Goal: Task Accomplishment & Management: Manage account settings

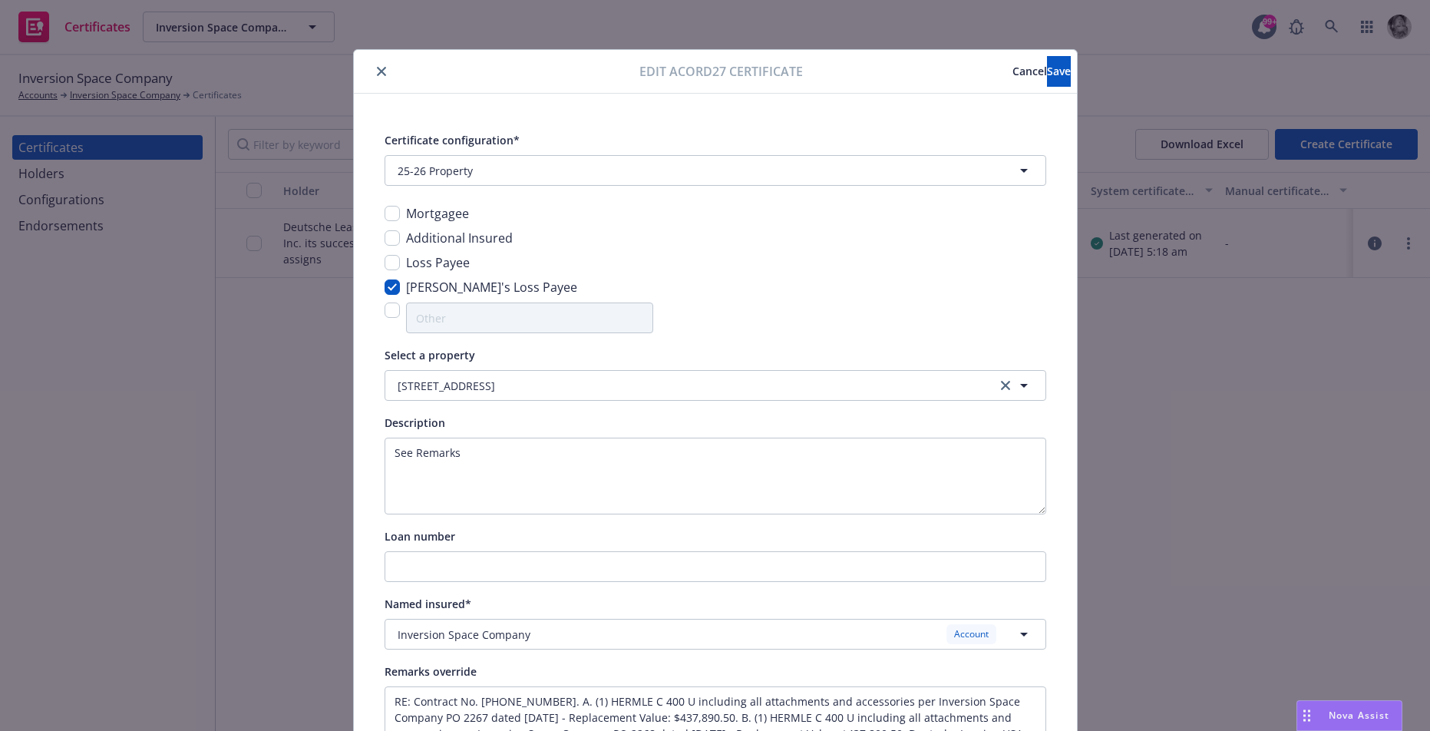
scroll to position [100, 0]
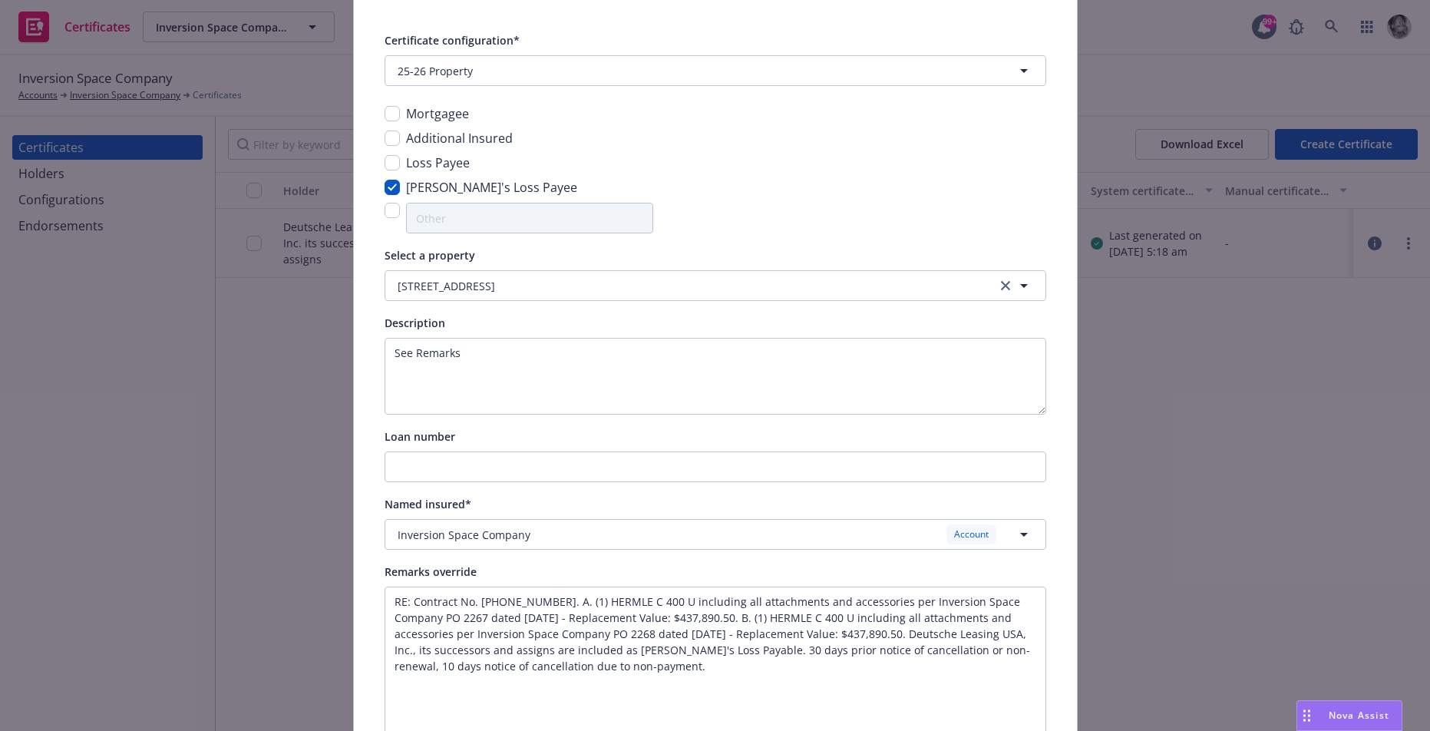
drag, startPoint x: 1043, startPoint y: 639, endPoint x: 1042, endPoint y: 735, distance: 95.9
click at [1042, 730] on html "Certificates Inversion Space Company Inversion Space Company 99+ Inversion Spac…" at bounding box center [715, 365] width 1430 height 731
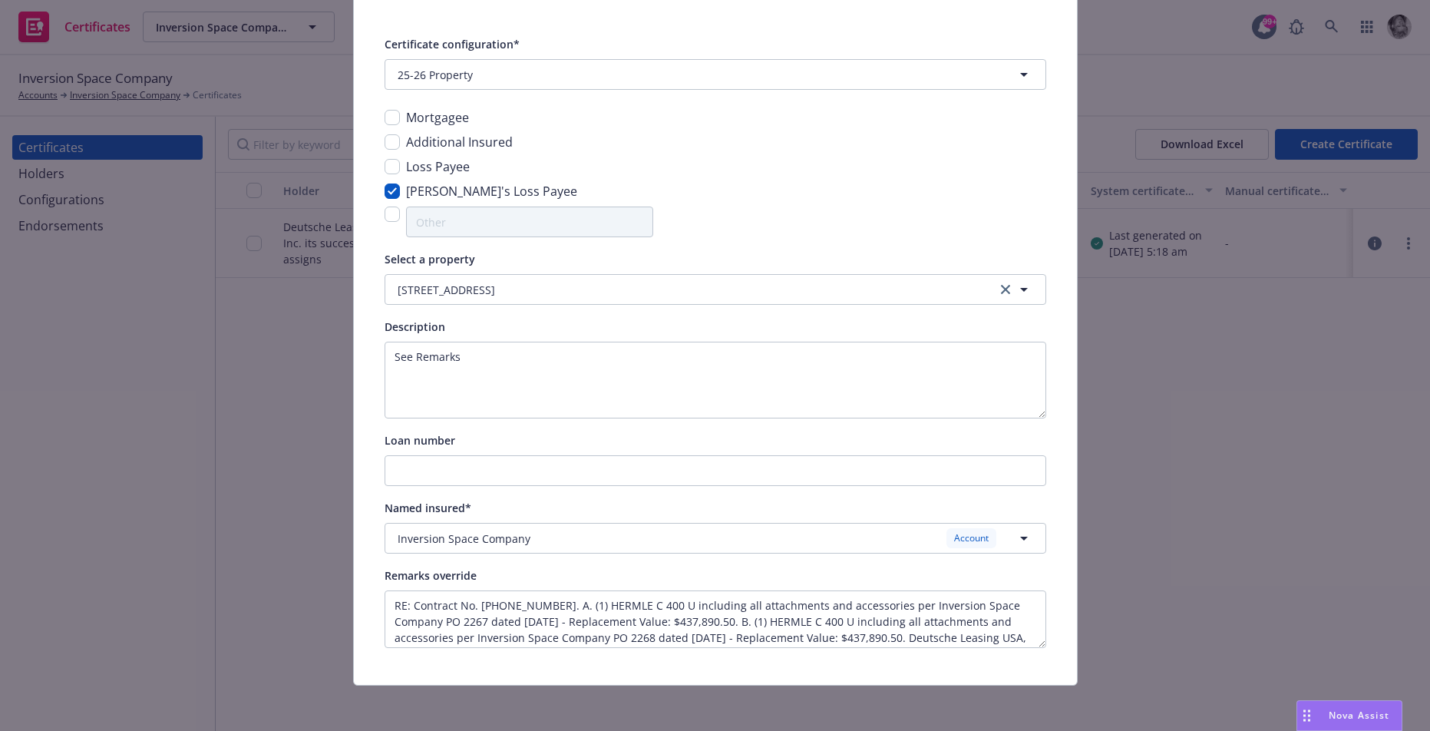
scroll to position [100, 0]
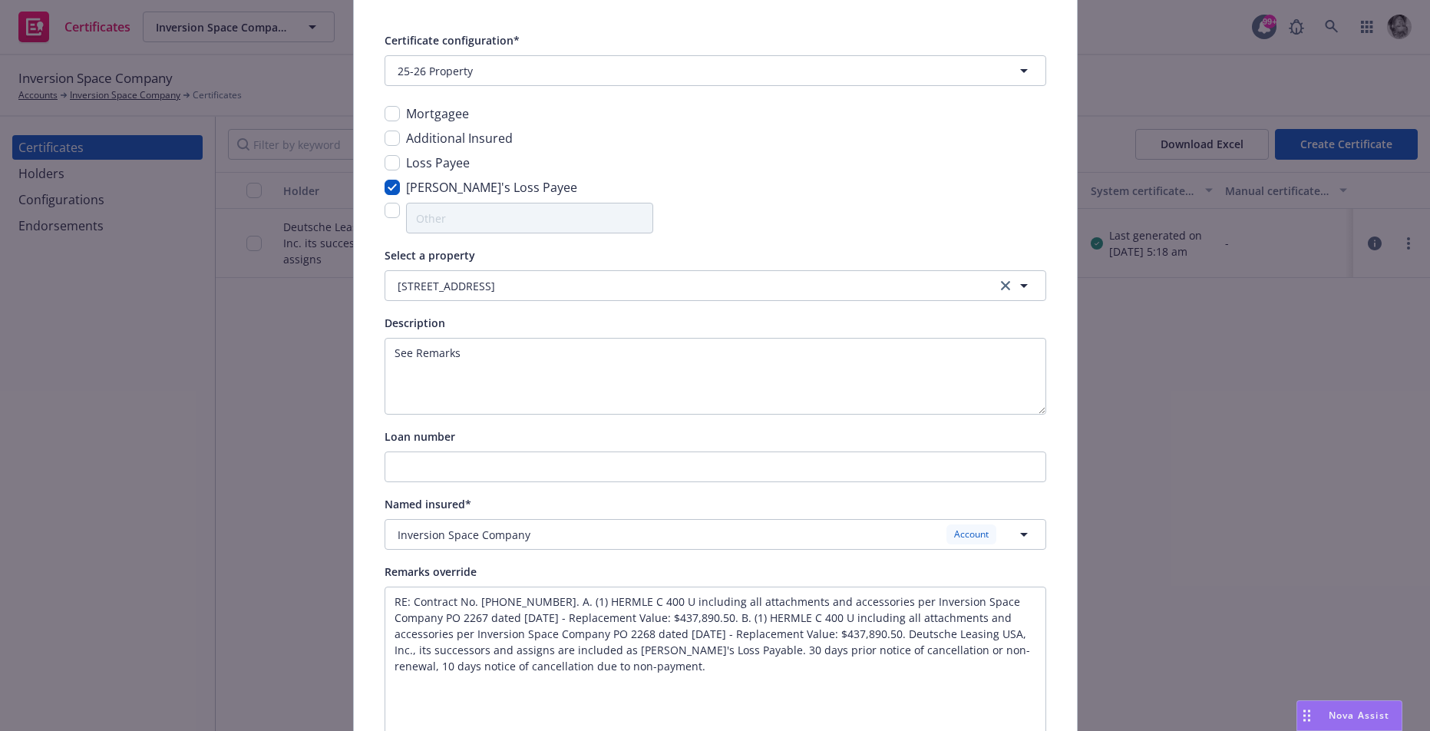
drag, startPoint x: 1043, startPoint y: 638, endPoint x: 1081, endPoint y: 735, distance: 104.8
click at [1081, 730] on html "Certificates Inversion Space Company Inversion Space Company 99+ Inversion Spac…" at bounding box center [715, 365] width 1430 height 731
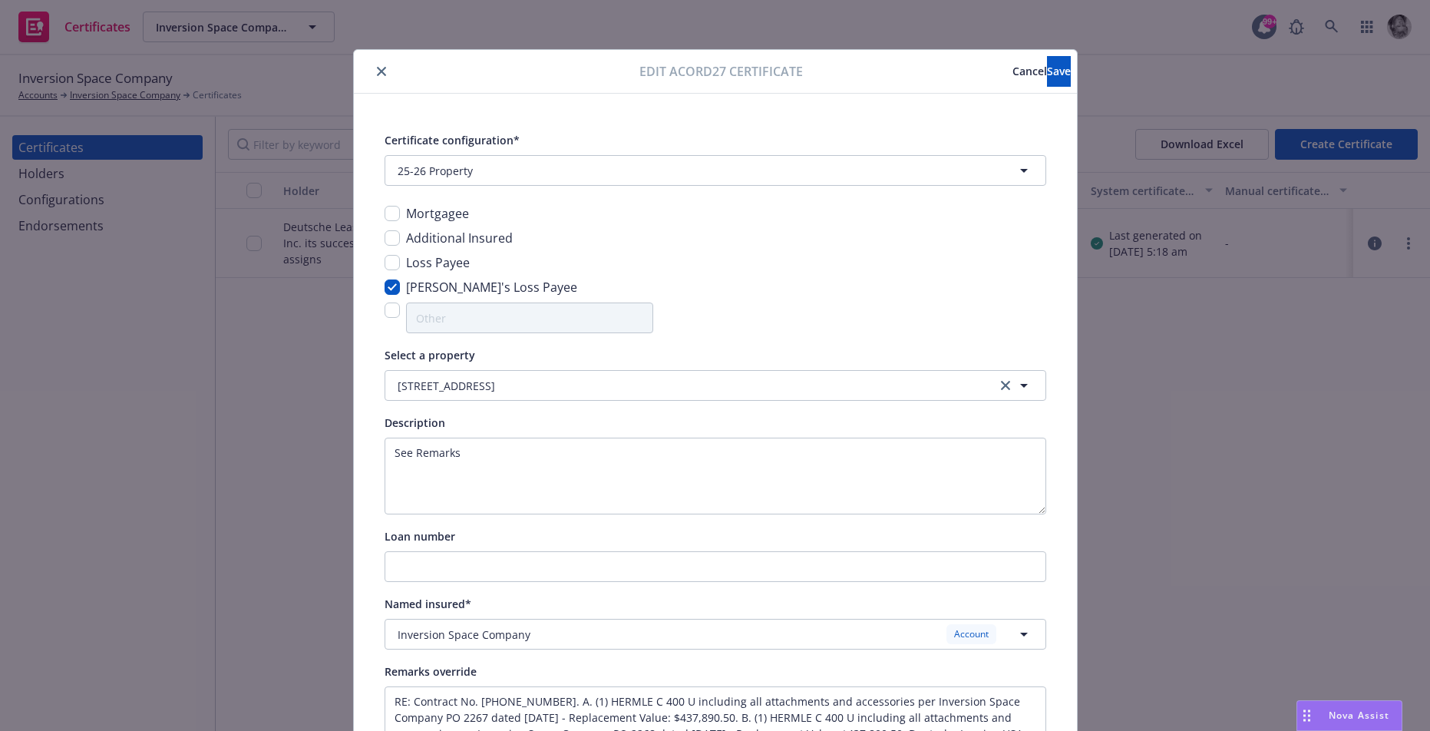
click at [1012, 62] on button "Cancel" at bounding box center [1029, 71] width 35 height 31
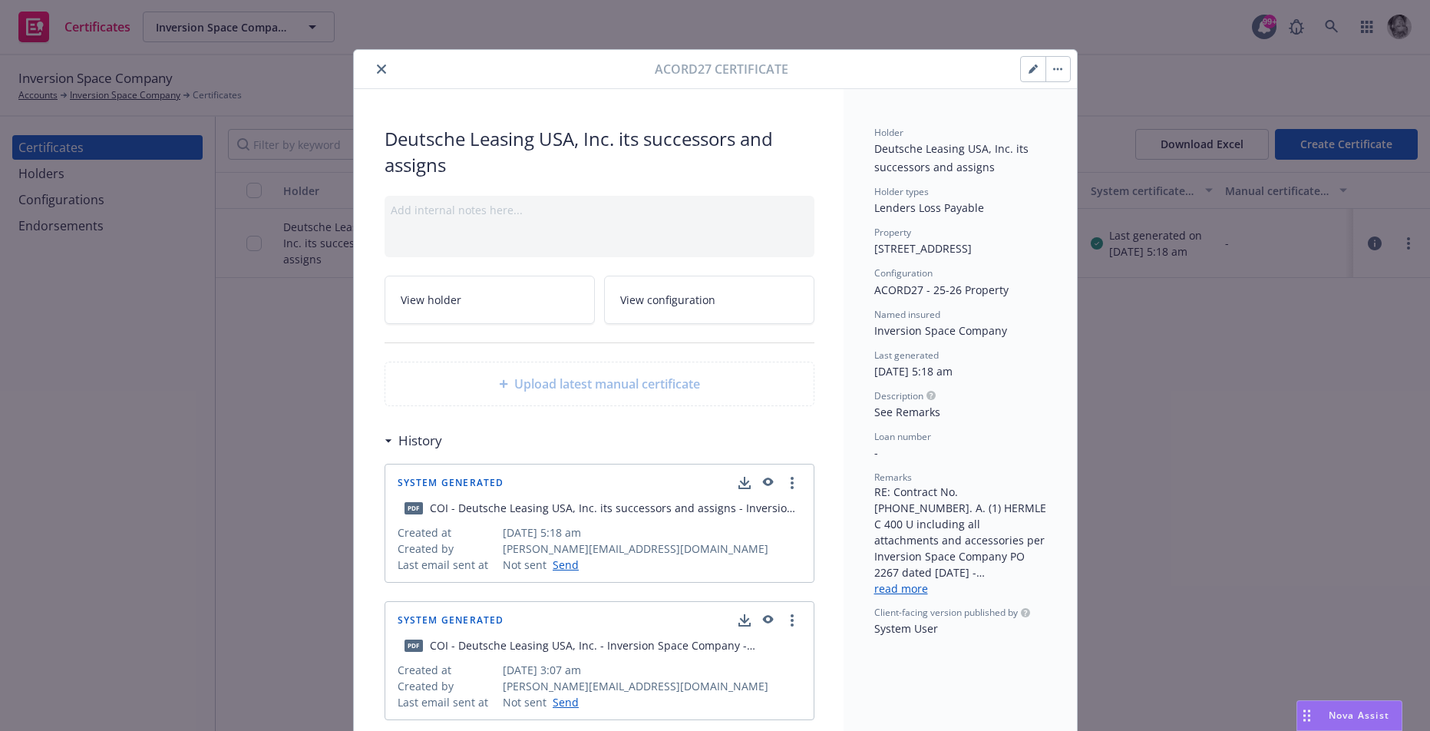
click at [1056, 64] on button "button" at bounding box center [1057, 69] width 25 height 25
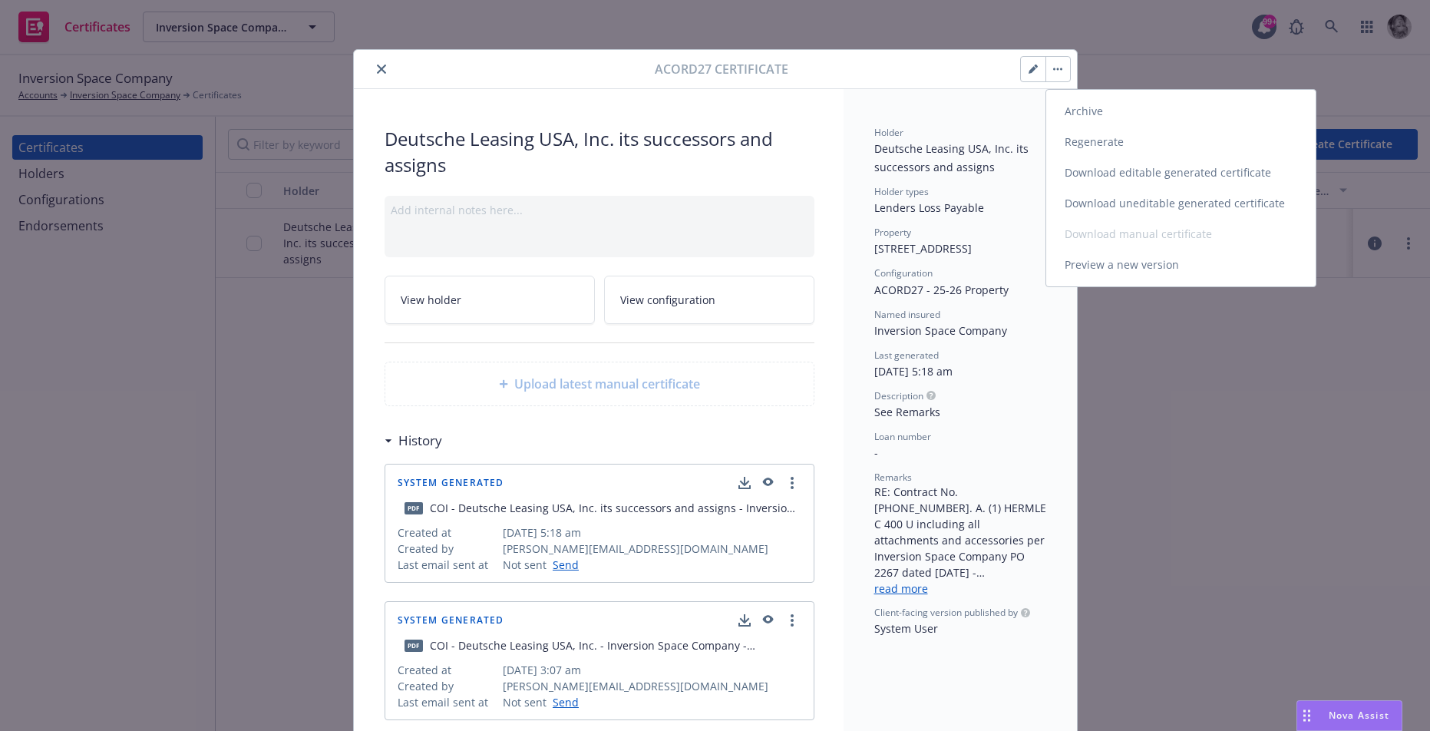
click at [1085, 255] on link "Preview a new version" at bounding box center [1180, 264] width 269 height 31
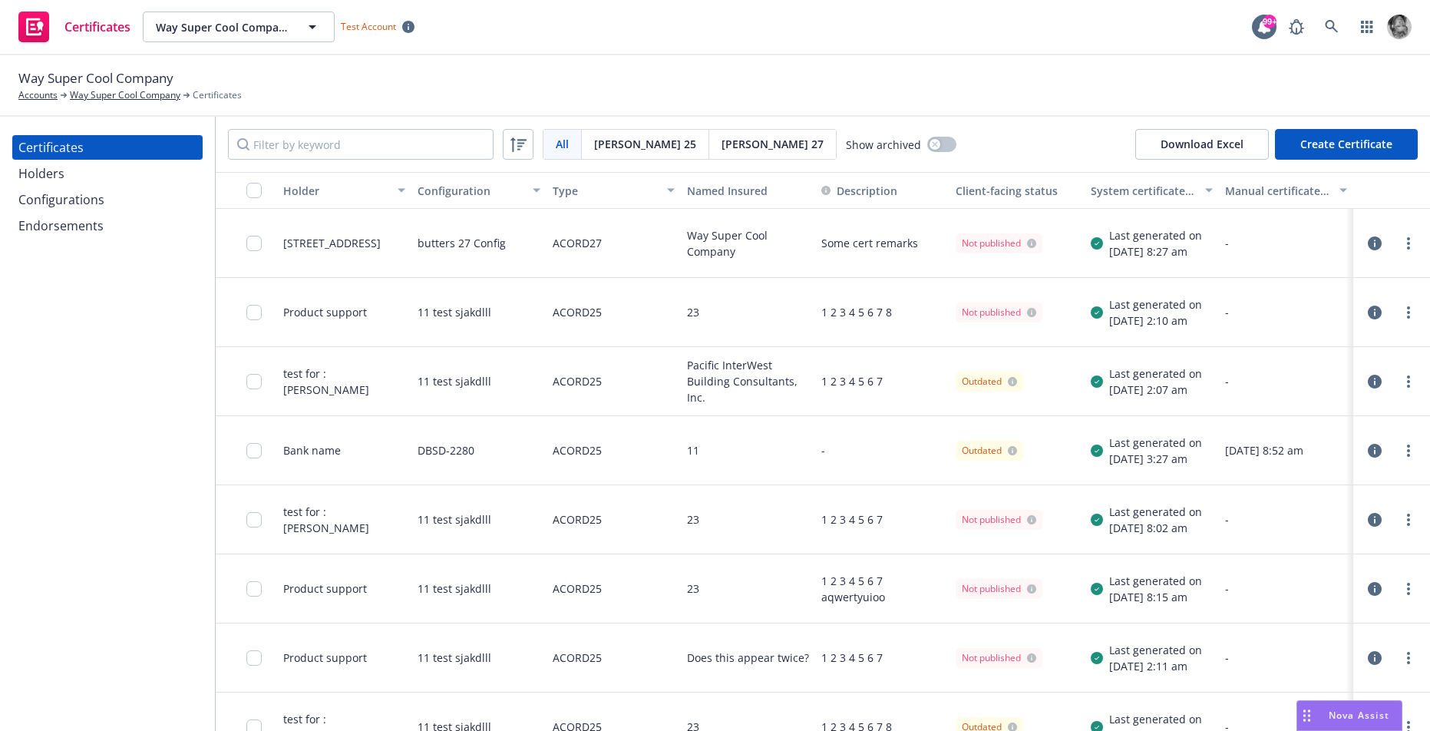
click at [1373, 385] on icon "button" at bounding box center [1375, 382] width 14 height 14
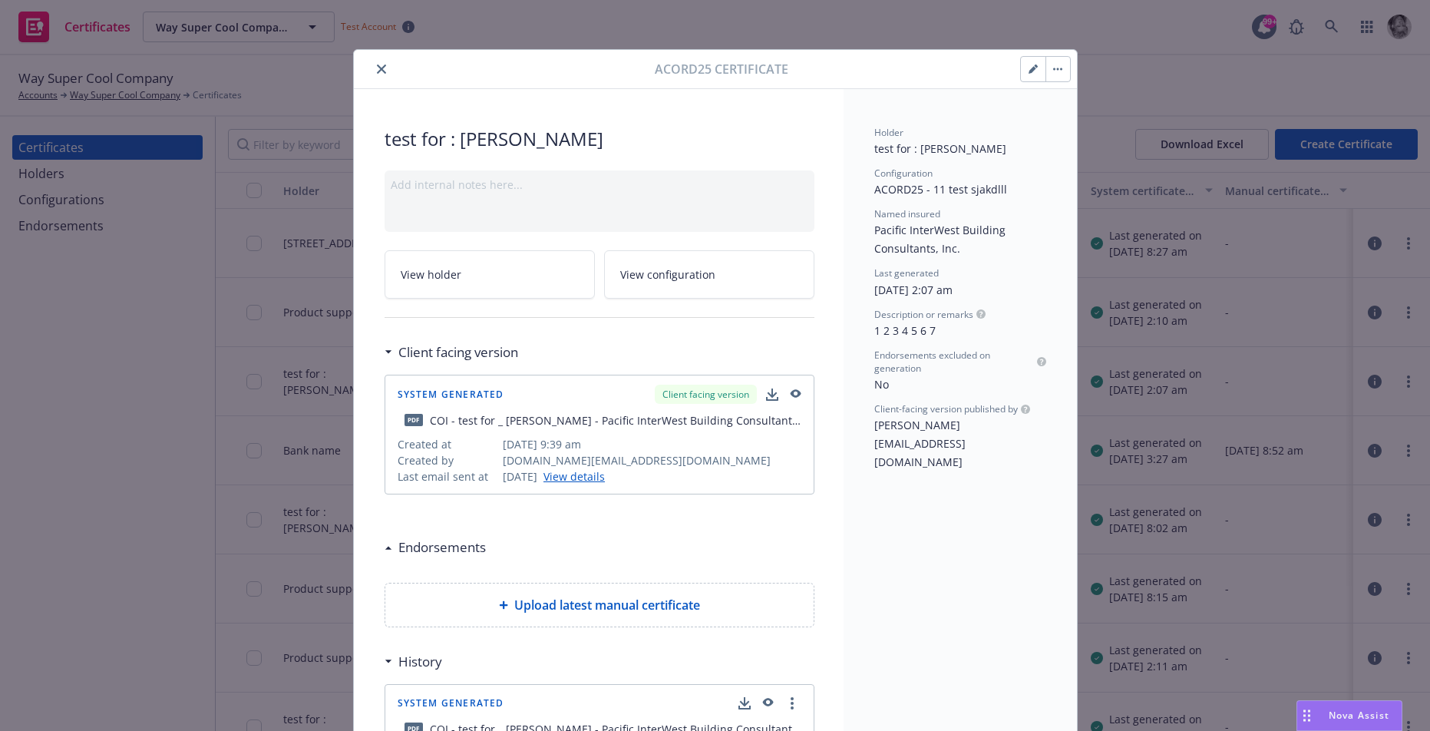
click at [1037, 68] on button "button" at bounding box center [1033, 69] width 25 height 25
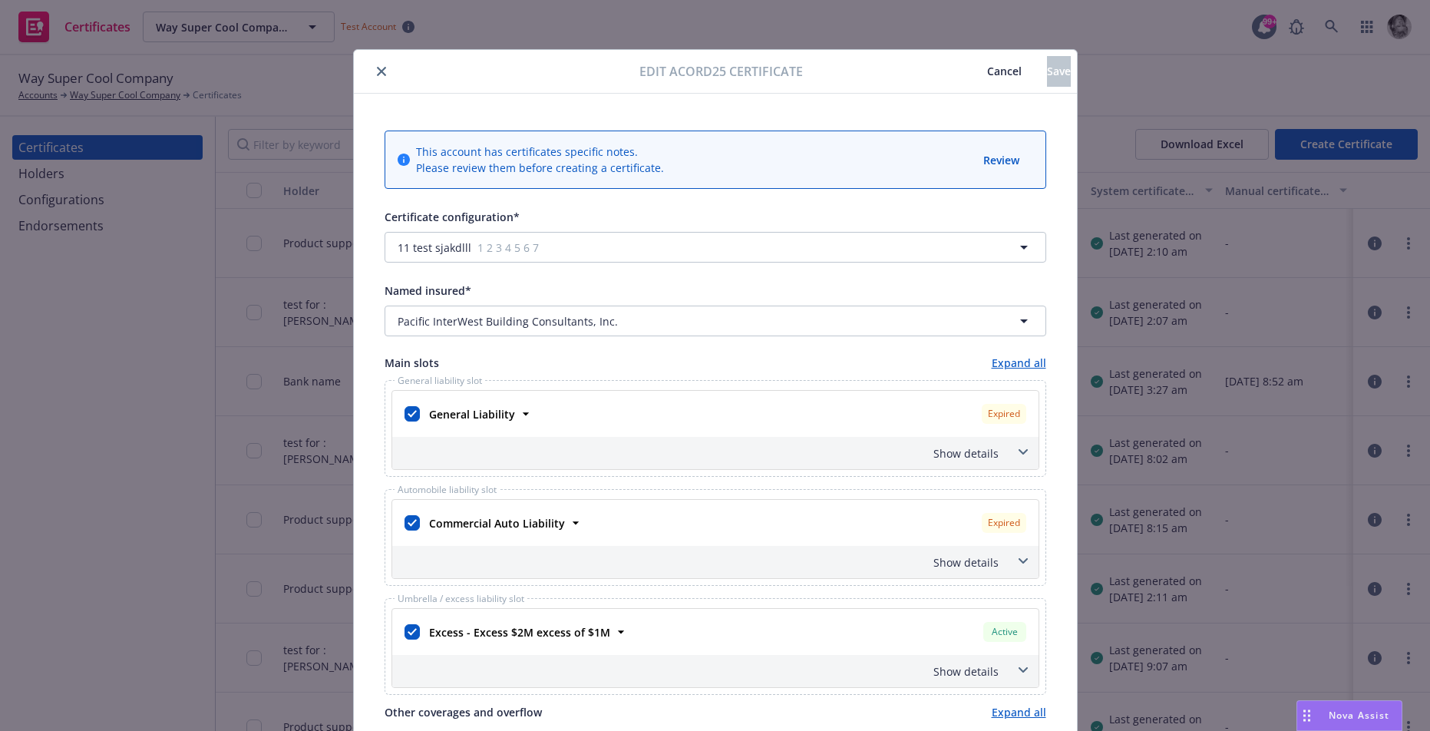
click at [962, 62] on button "Cancel" at bounding box center [1004, 71] width 85 height 31
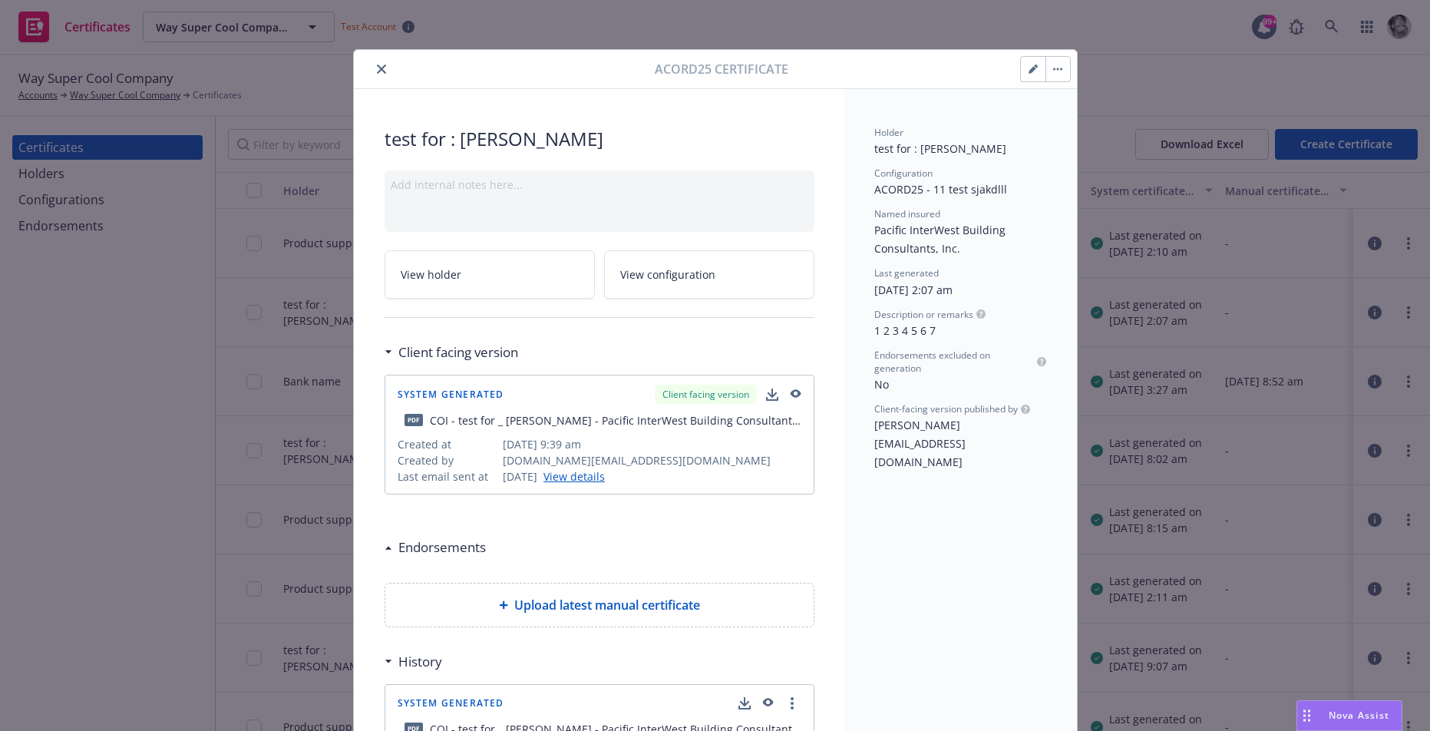
click at [383, 73] on icon "close" at bounding box center [381, 68] width 9 height 9
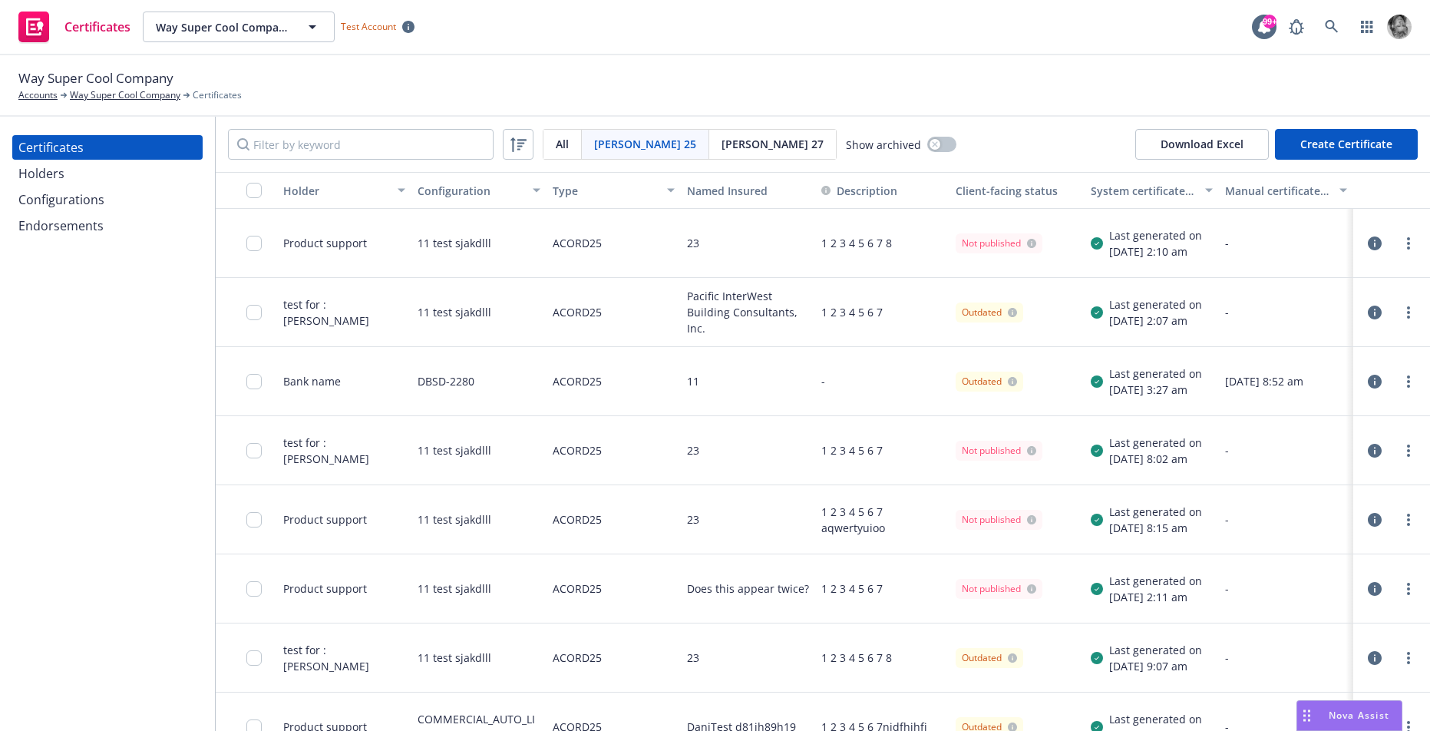
click at [48, 206] on div "Configurations" at bounding box center [61, 199] width 86 height 25
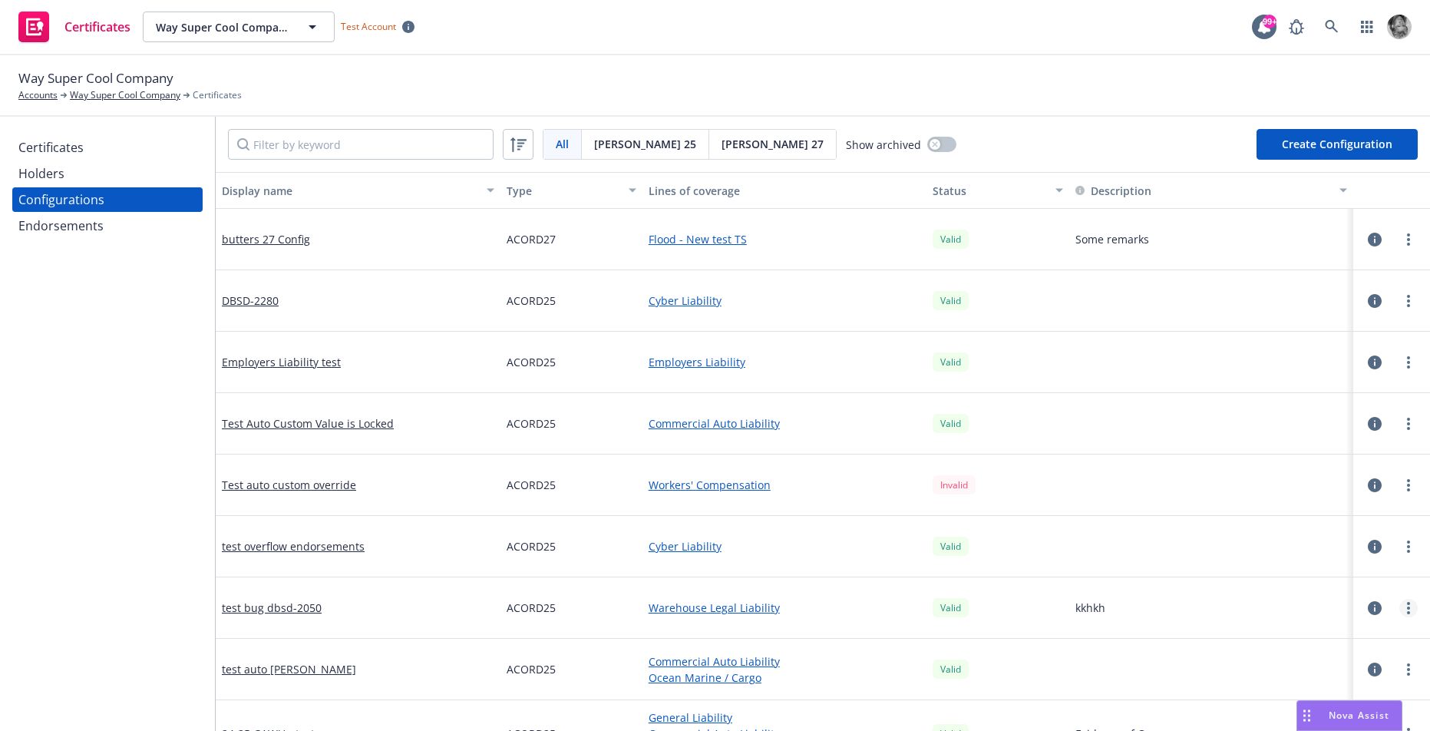
click at [1407, 608] on circle "more" at bounding box center [1408, 607] width 3 height 3
click at [1321, 425] on link "Edit" at bounding box center [1332, 423] width 169 height 31
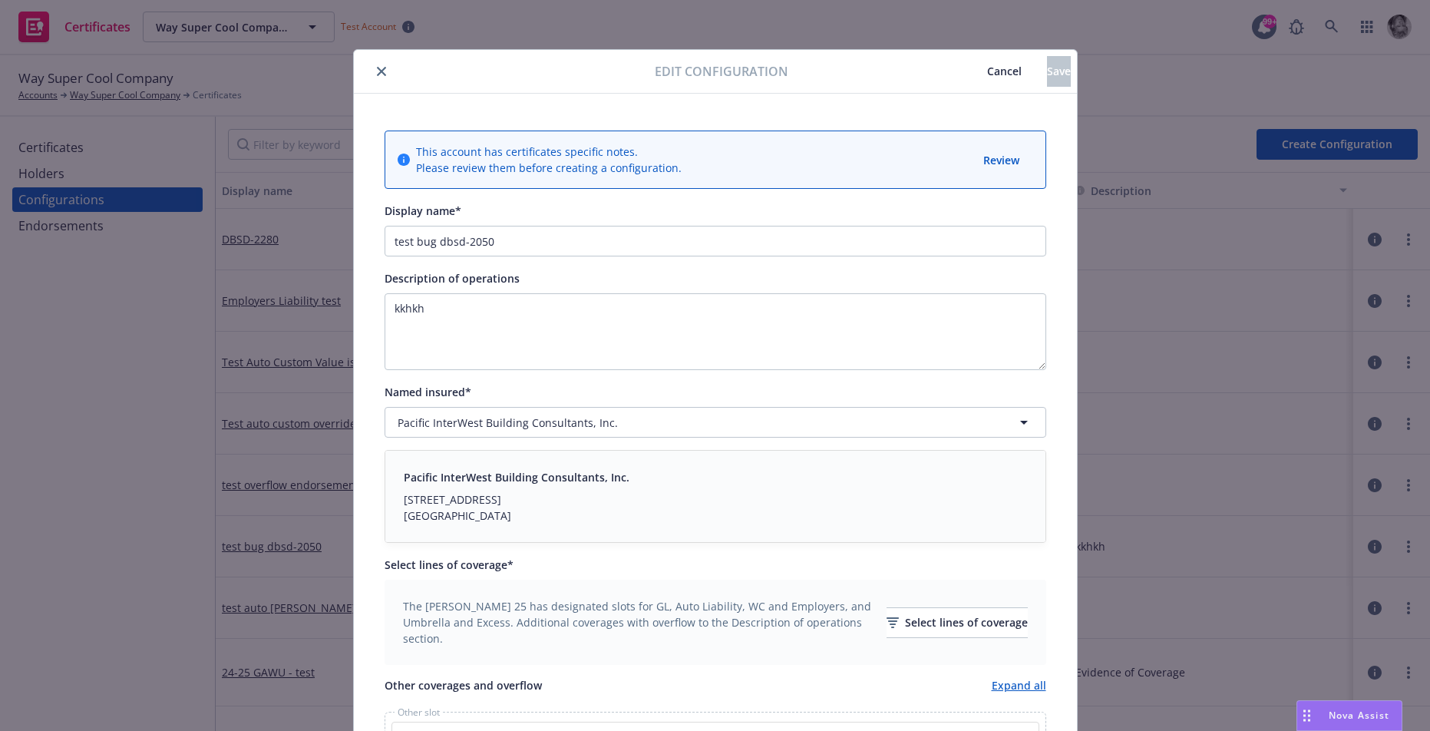
scroll to position [242, 0]
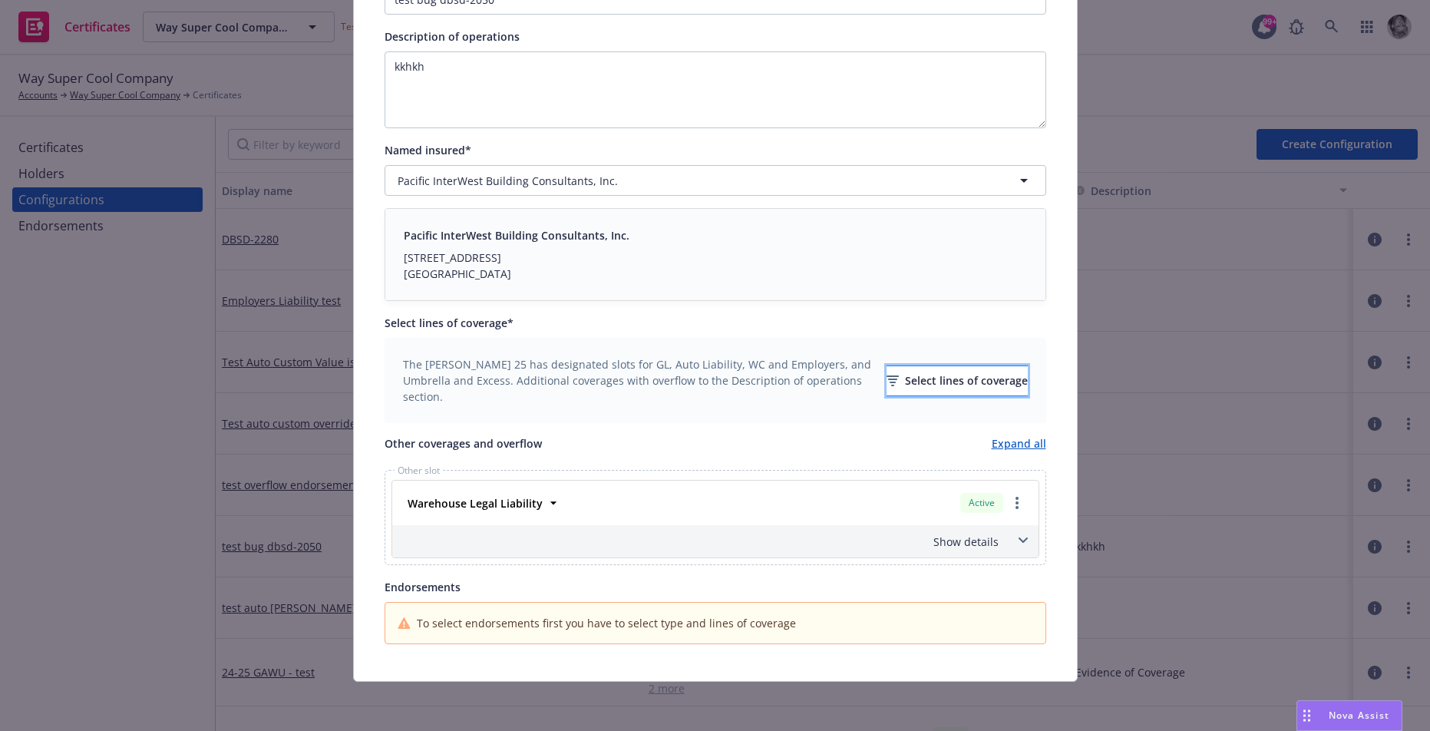
click at [894, 385] on div "Select lines of coverage" at bounding box center [957, 380] width 141 height 29
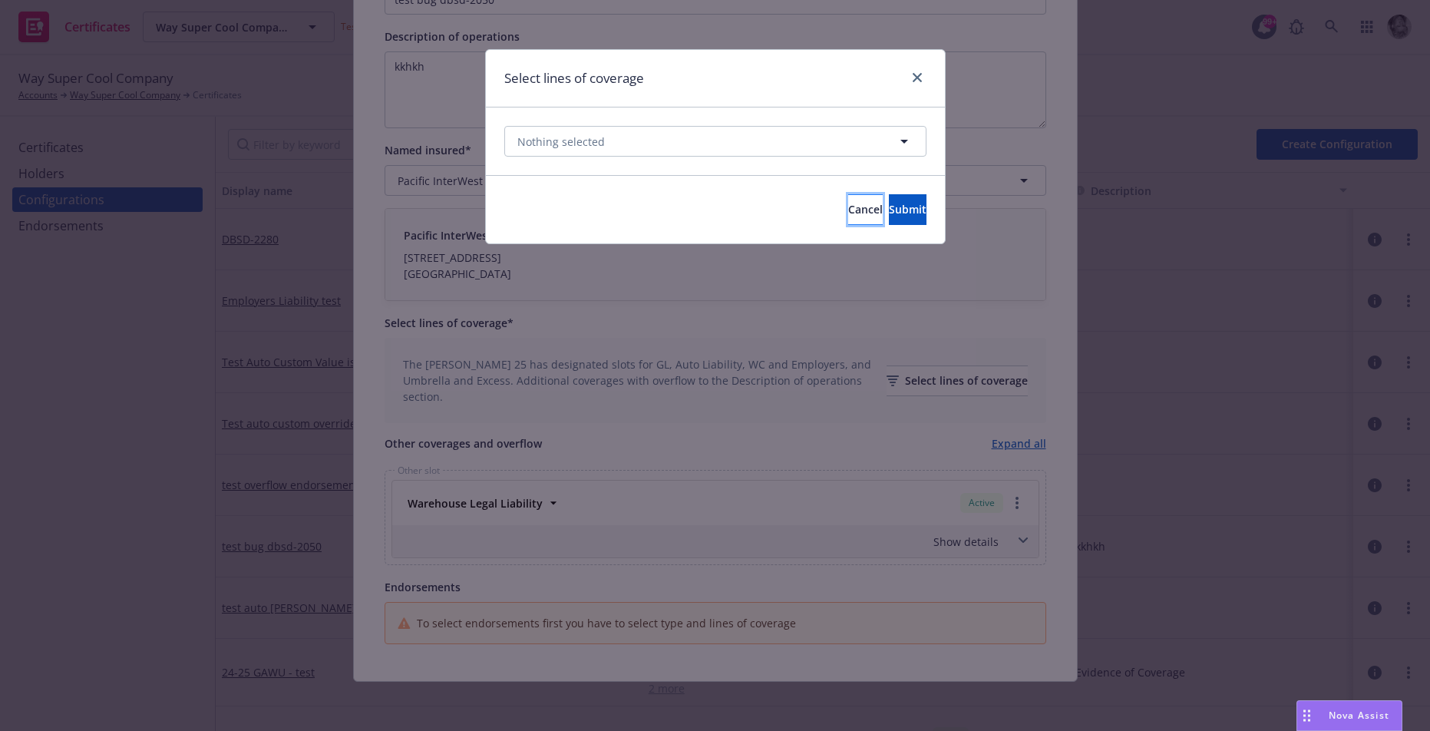
click at [848, 216] on span "Cancel" at bounding box center [865, 209] width 35 height 15
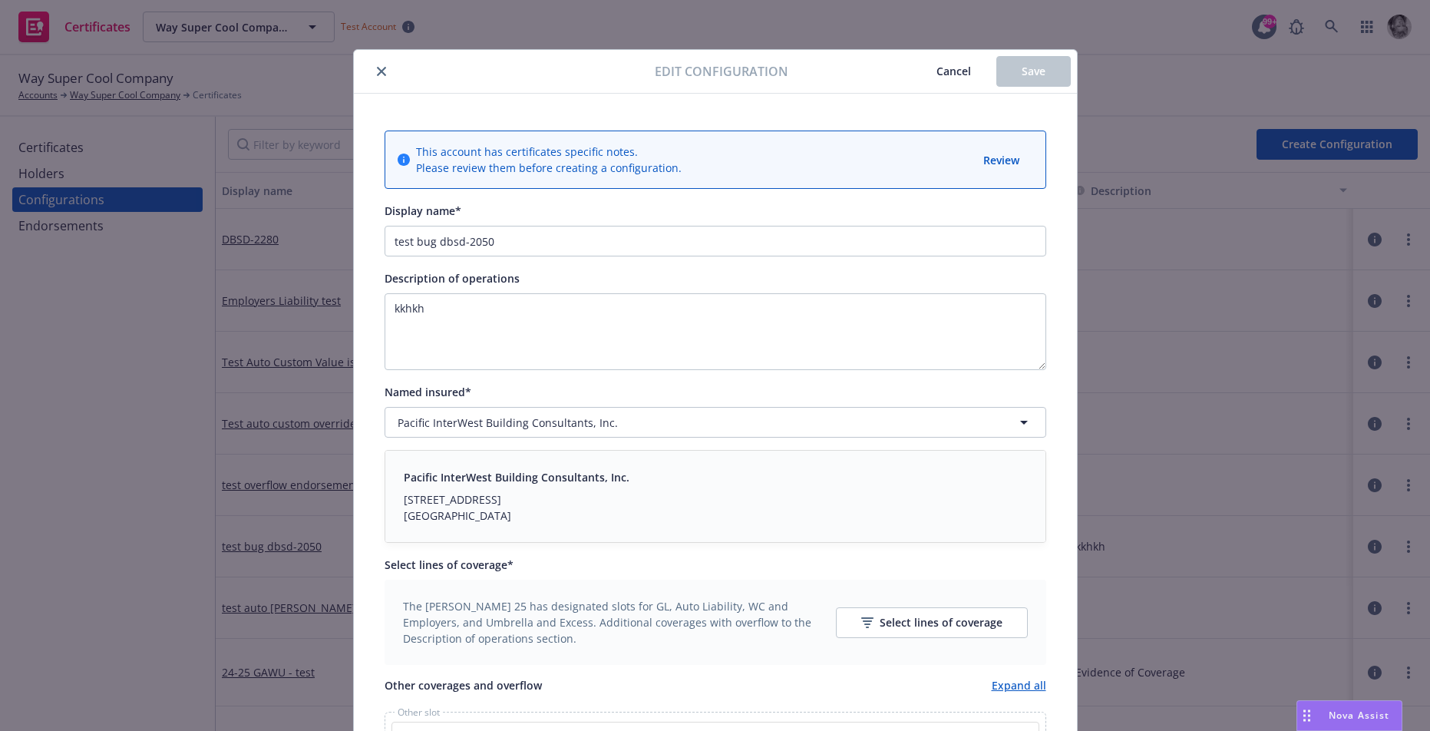
click at [958, 71] on span "Cancel" at bounding box center [953, 71] width 35 height 15
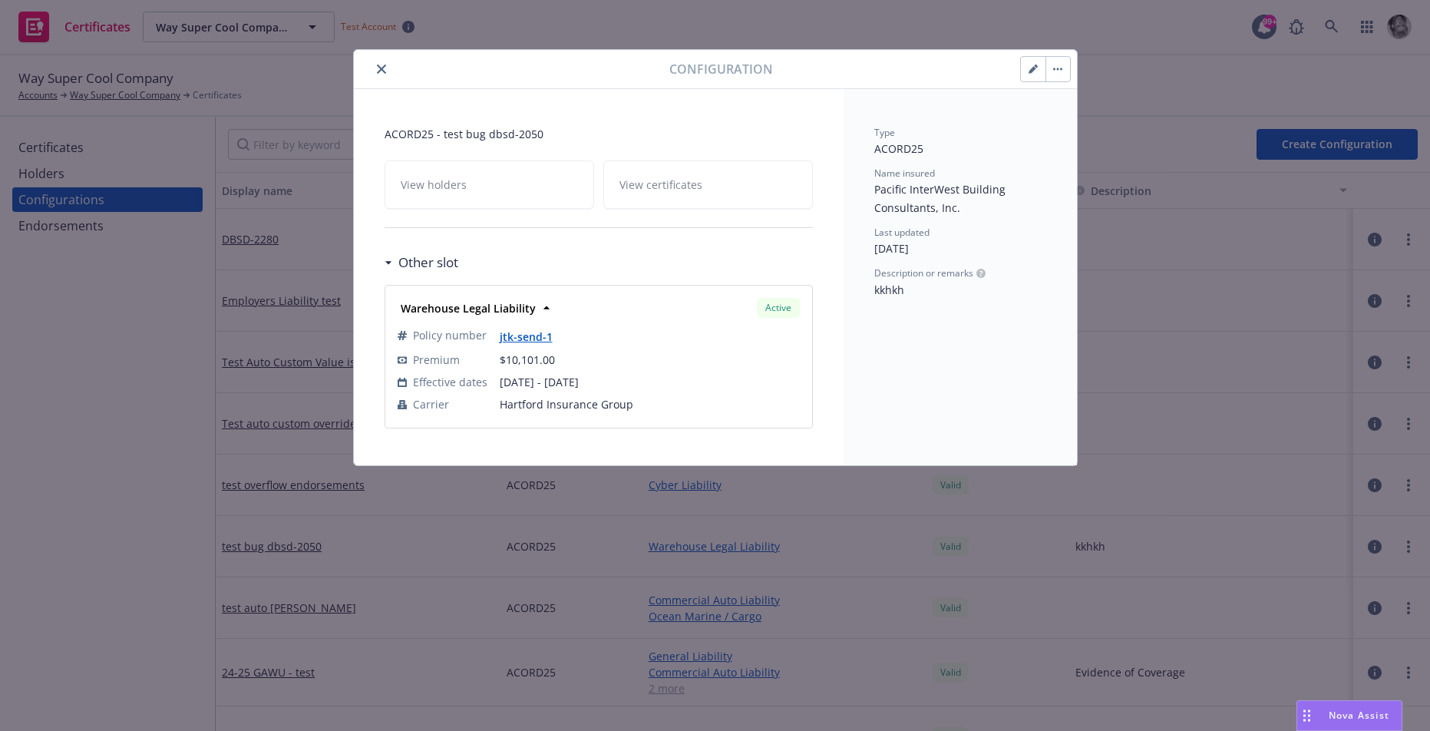
click at [1025, 73] on button "button" at bounding box center [1033, 69] width 25 height 25
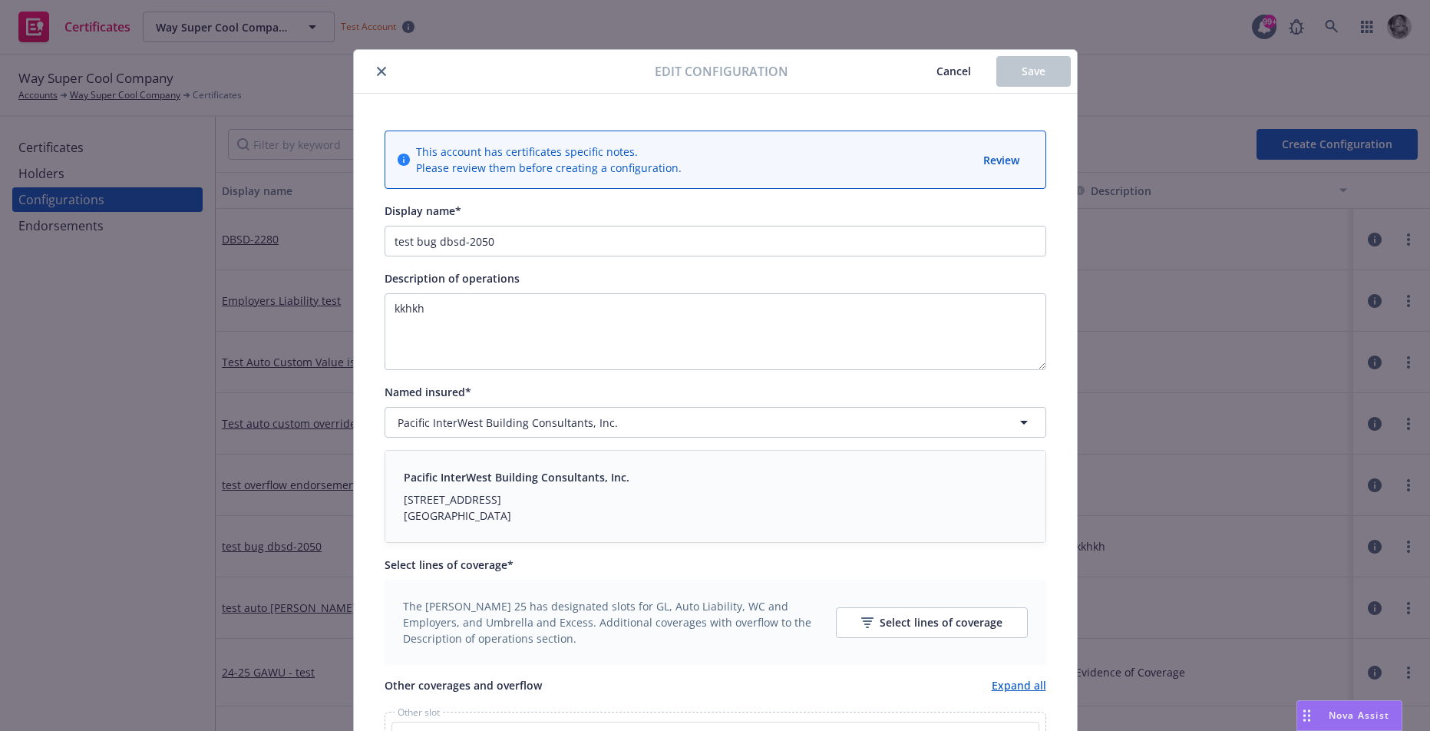
scroll to position [358, 0]
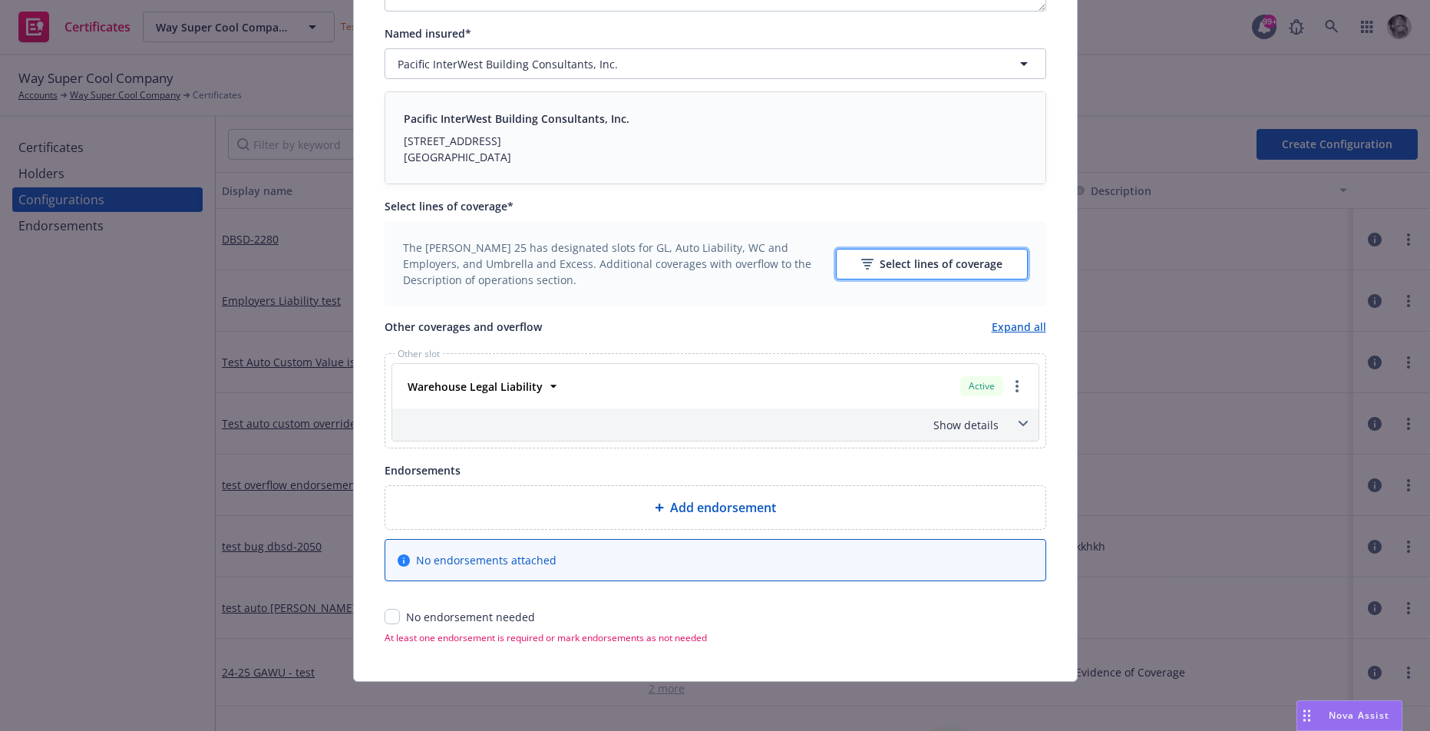
click at [906, 257] on div "Select lines of coverage" at bounding box center [931, 263] width 141 height 29
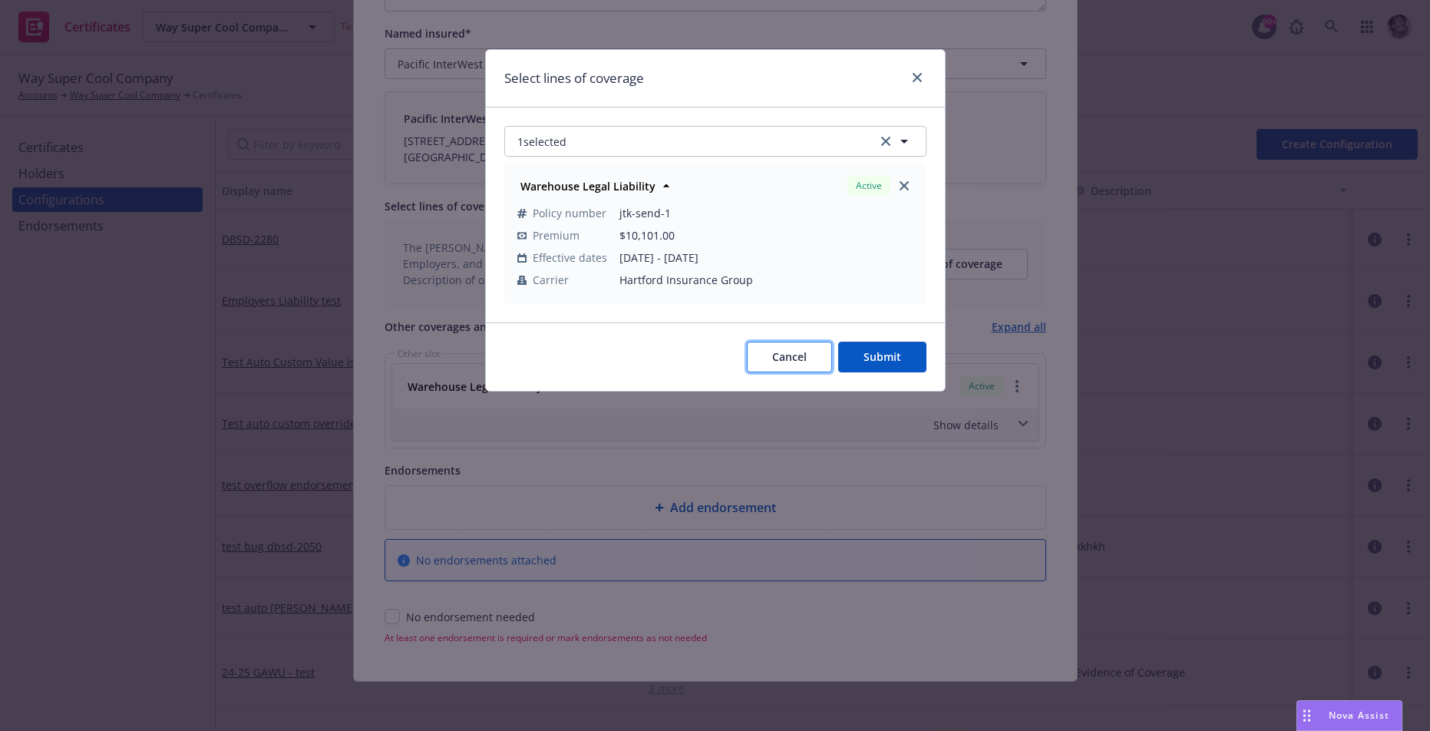
click at [799, 362] on span "Cancel" at bounding box center [789, 356] width 35 height 15
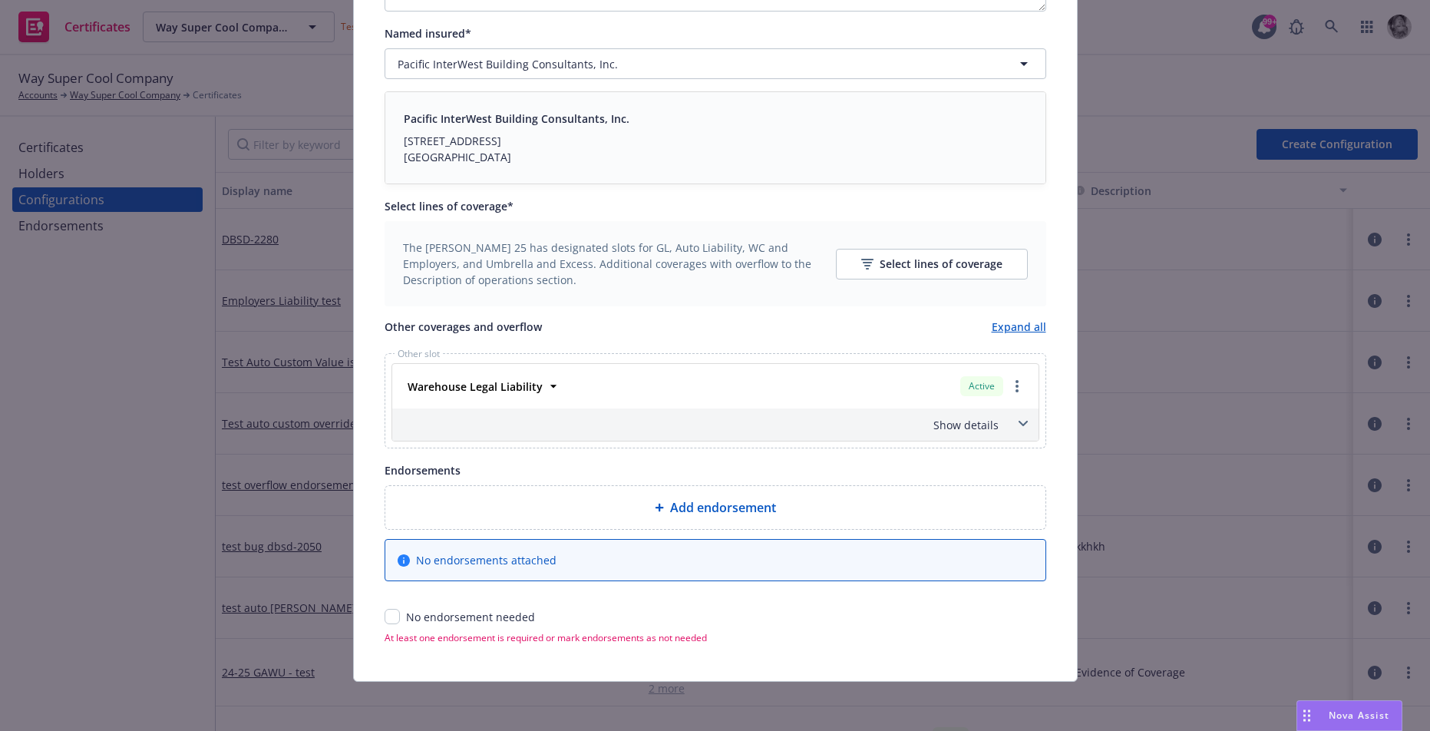
scroll to position [0, 0]
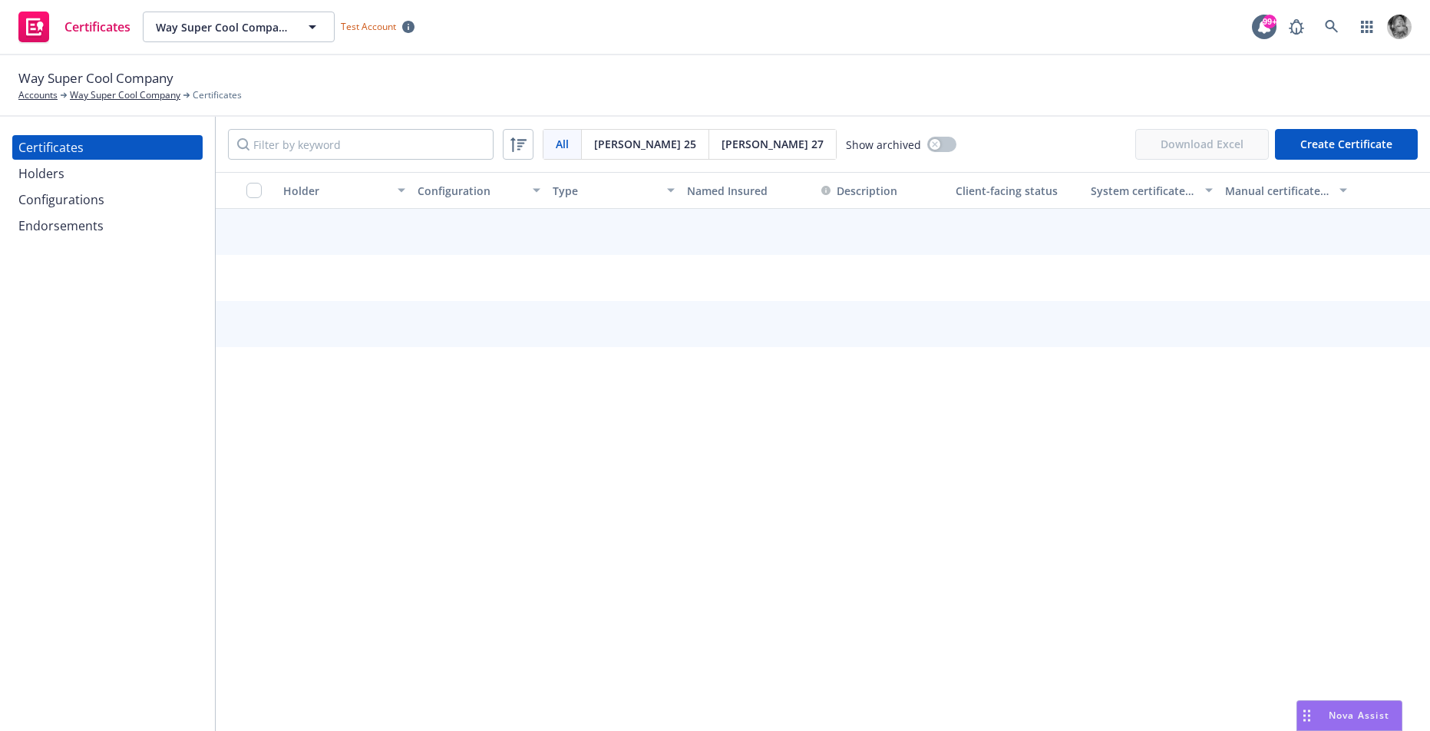
click at [85, 203] on div "Configurations" at bounding box center [61, 199] width 86 height 25
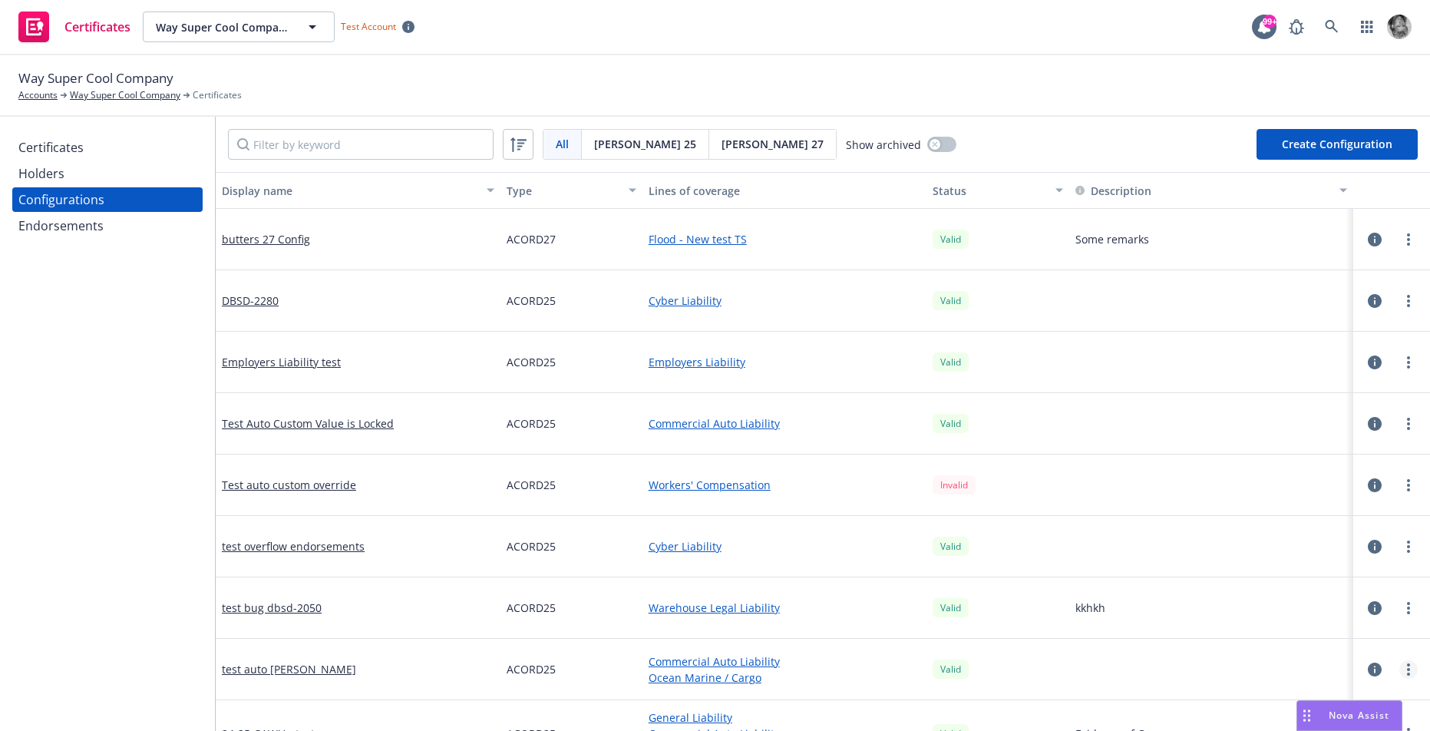
click at [1407, 665] on circle "more" at bounding box center [1408, 664] width 3 height 3
click at [1280, 481] on link "Edit" at bounding box center [1332, 484] width 169 height 31
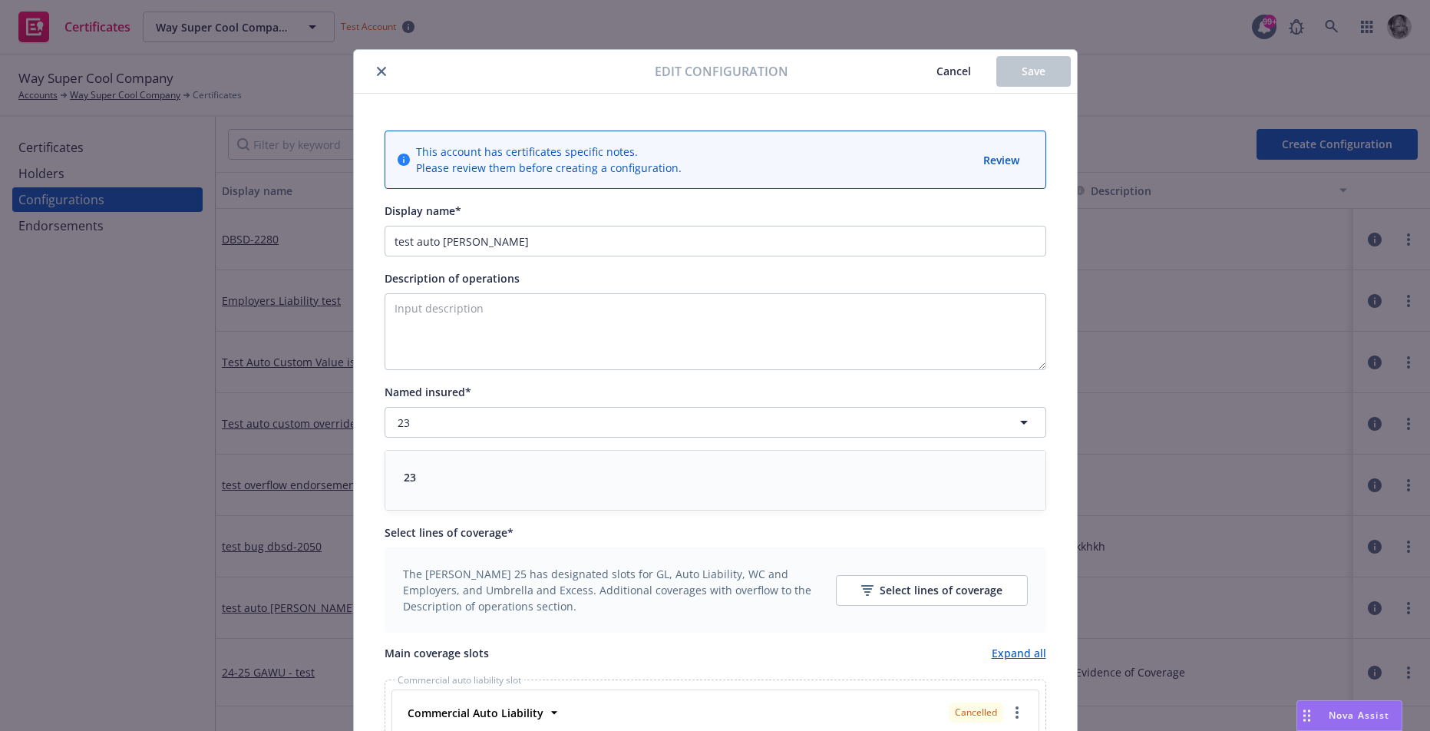
scroll to position [358, 0]
